Goal: Register for event/course

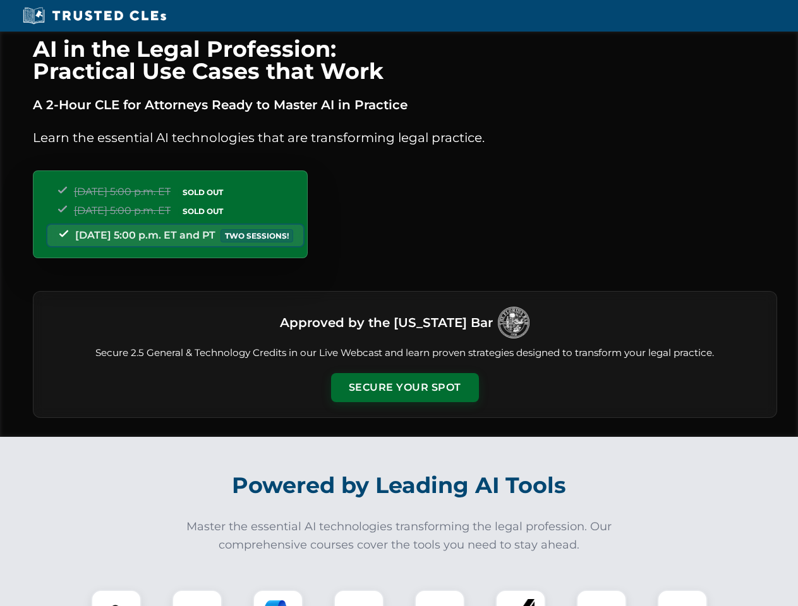
click at [404, 388] on button "Secure Your Spot" at bounding box center [405, 387] width 148 height 29
click at [116, 598] on img at bounding box center [116, 615] width 37 height 37
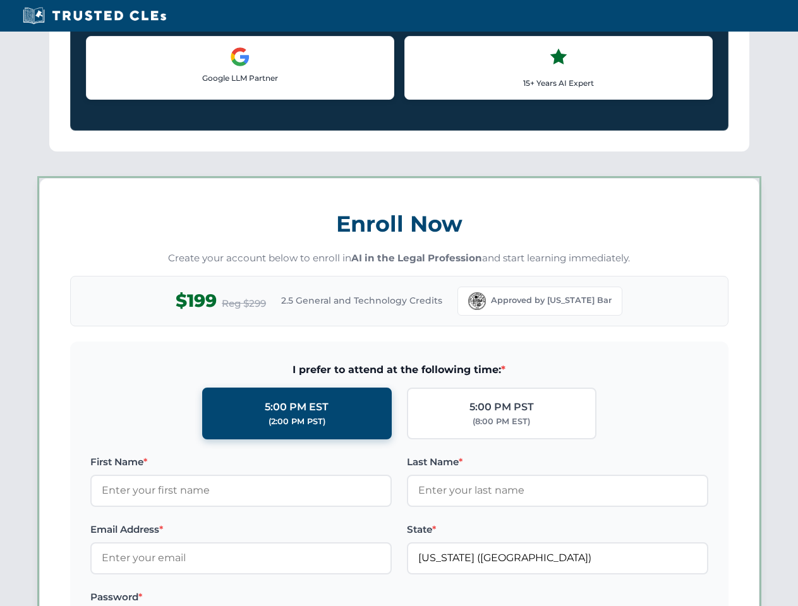
click at [359, 598] on div "AI in the Legal Profession: Practical Use Cases that Work A 2-Hour CLE for Atto…" at bounding box center [399, 591] width 798 height 2955
